Goal: Task Accomplishment & Management: Manage account settings

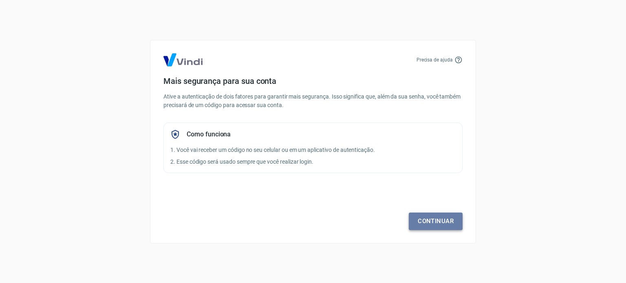
click at [434, 215] on link "Continuar" at bounding box center [436, 221] width 54 height 17
